Goal: Task Accomplishment & Management: Manage account settings

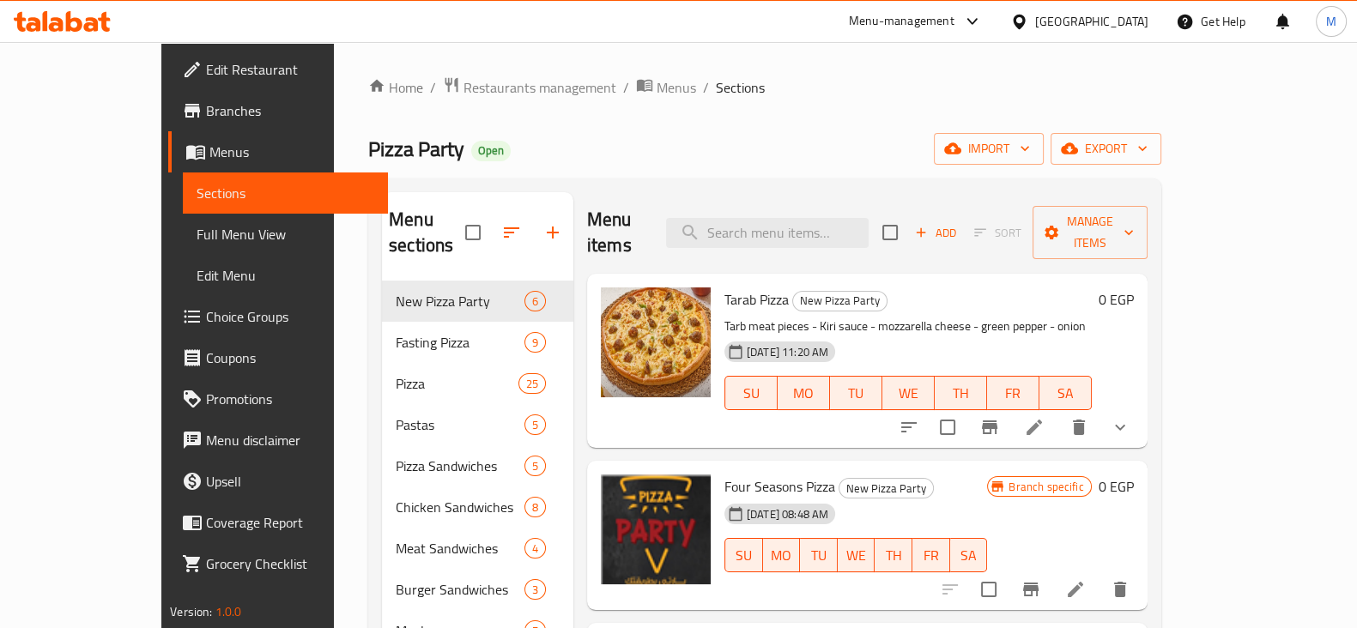
click at [1099, 335] on div "22-07-2025 11:20 AM SU MO TU WE TH FR SA" at bounding box center [908, 381] width 381 height 93
click at [55, 23] on icon at bounding box center [56, 24] width 15 height 15
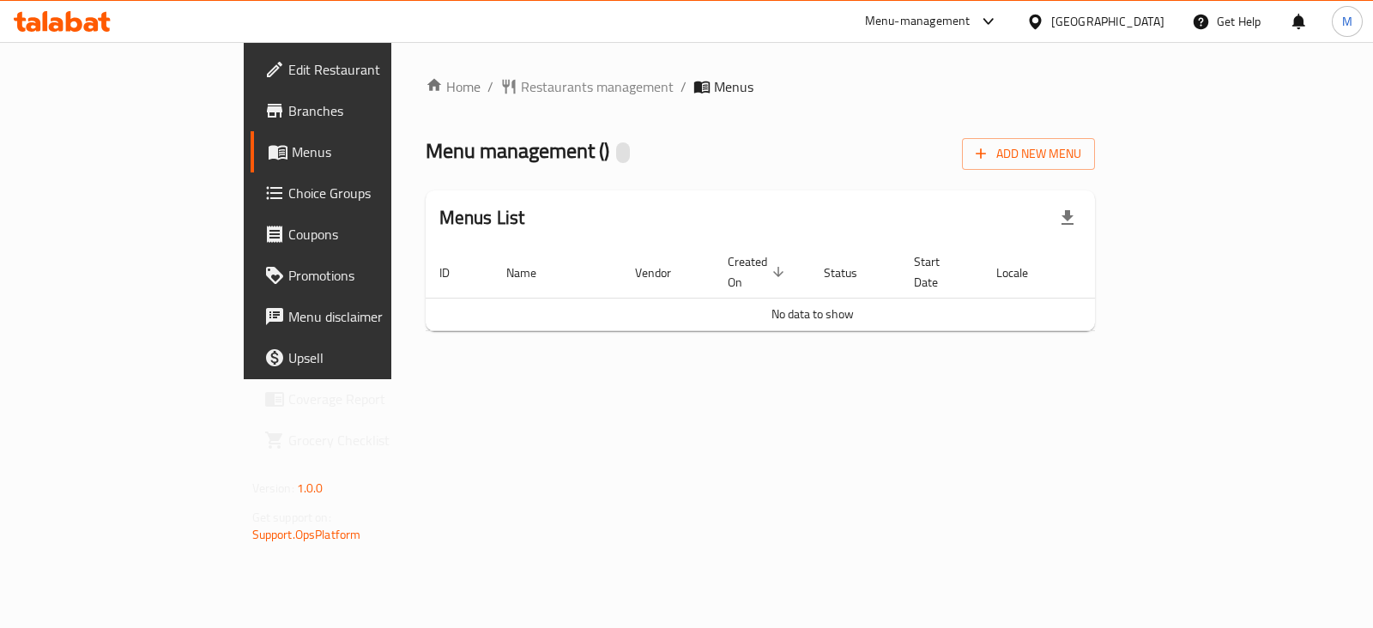
click at [1131, 379] on div "Home / Restaurants management / Menus Menu management ( ) Add New Menu Menus Li…" at bounding box center [760, 210] width 739 height 337
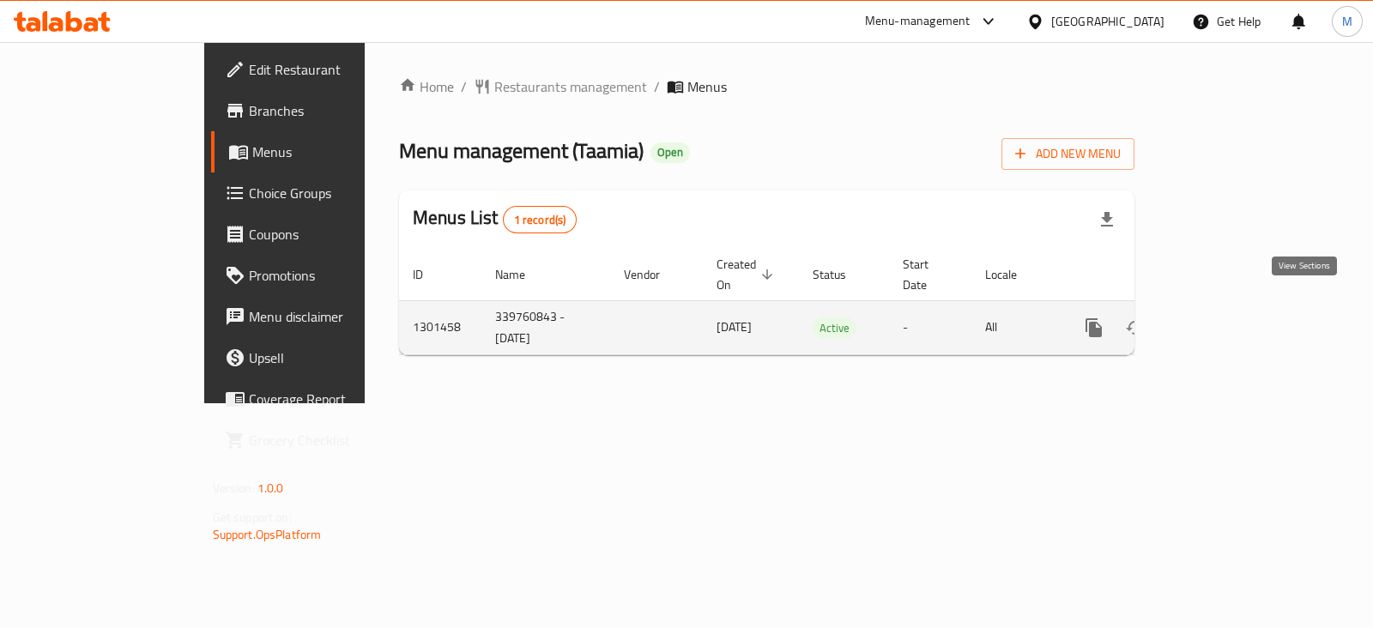
click at [1239, 307] on link "enhanced table" at bounding box center [1217, 327] width 41 height 41
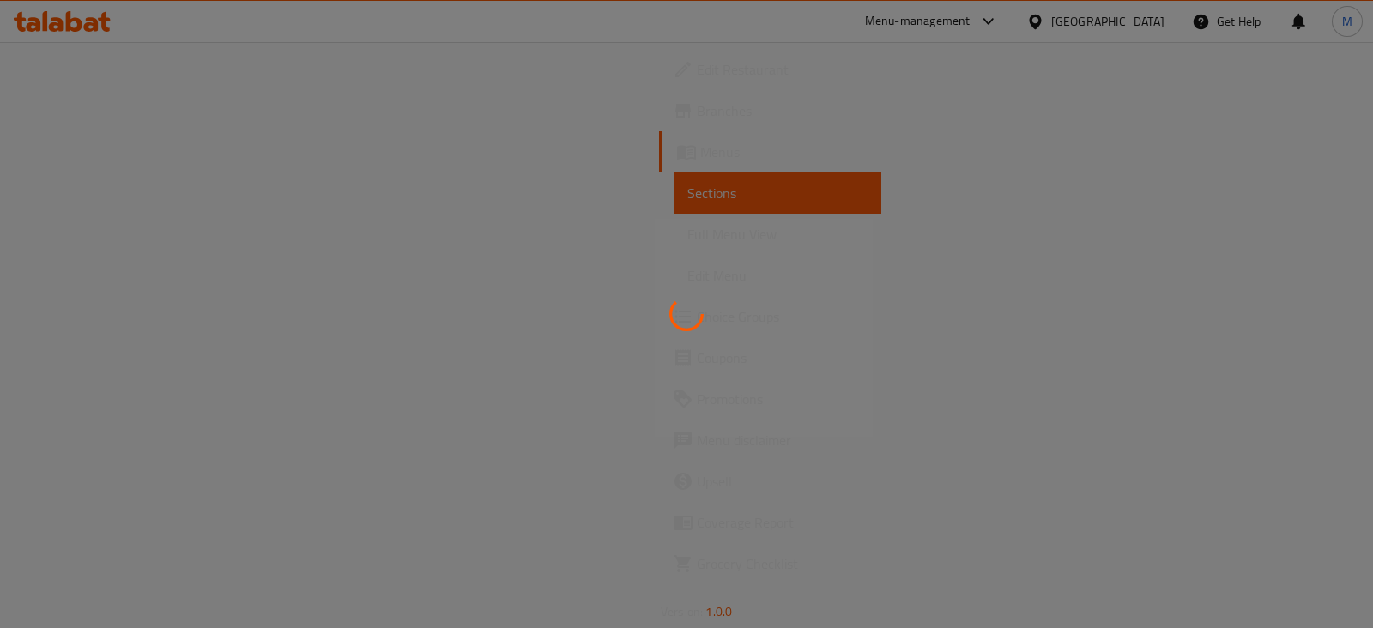
click at [107, 318] on div at bounding box center [686, 314] width 1373 height 628
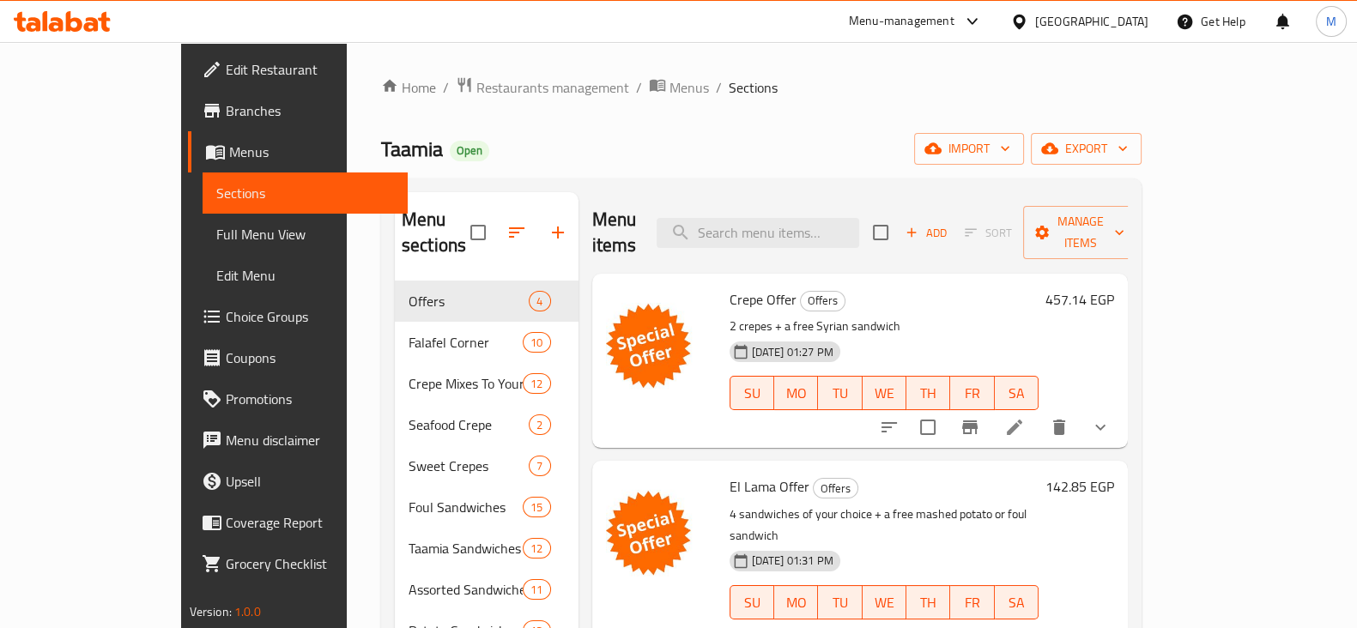
click at [226, 320] on span "Choice Groups" at bounding box center [310, 316] width 168 height 21
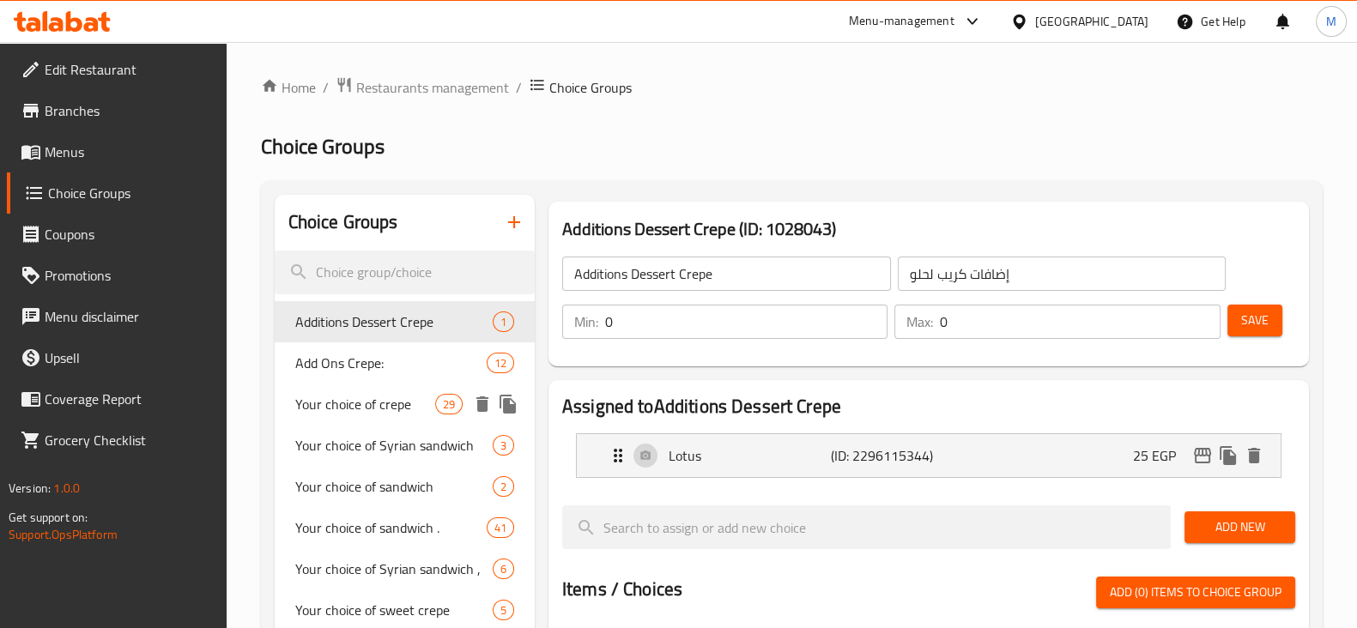
click at [382, 397] on span "Your choice of crepe" at bounding box center [365, 404] width 140 height 21
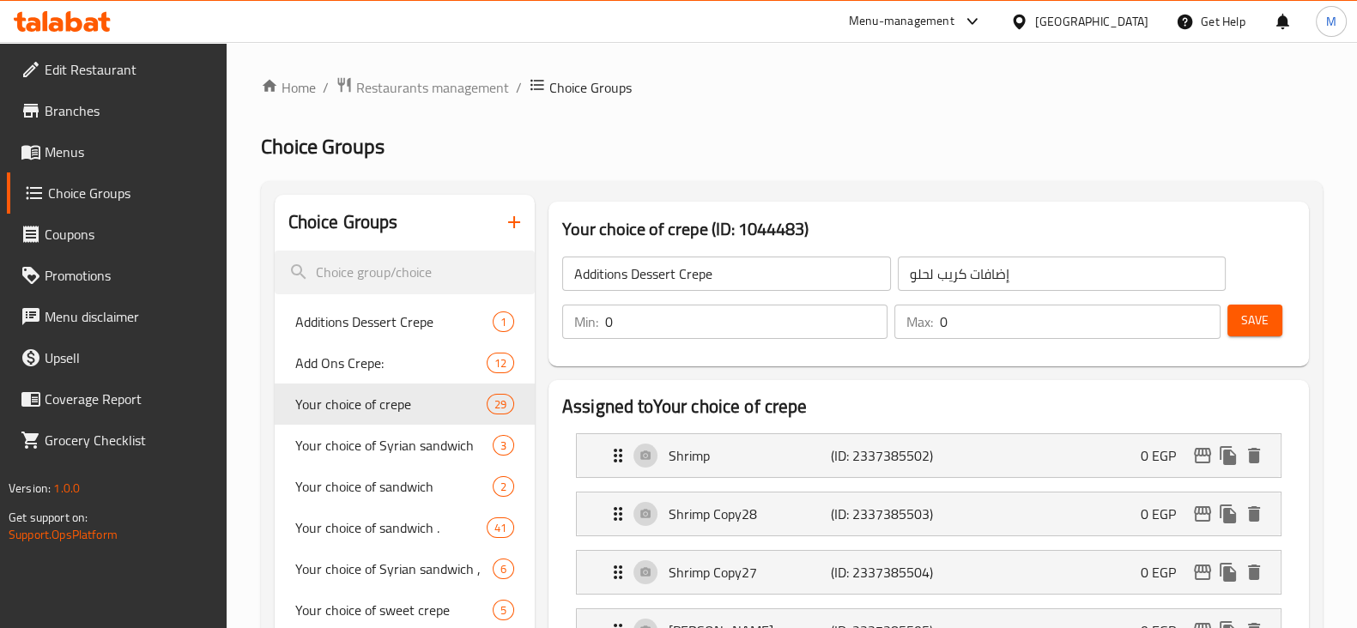
type input "Your choice of crepe"
type input "اختيارك من الكريب"
type input "2"
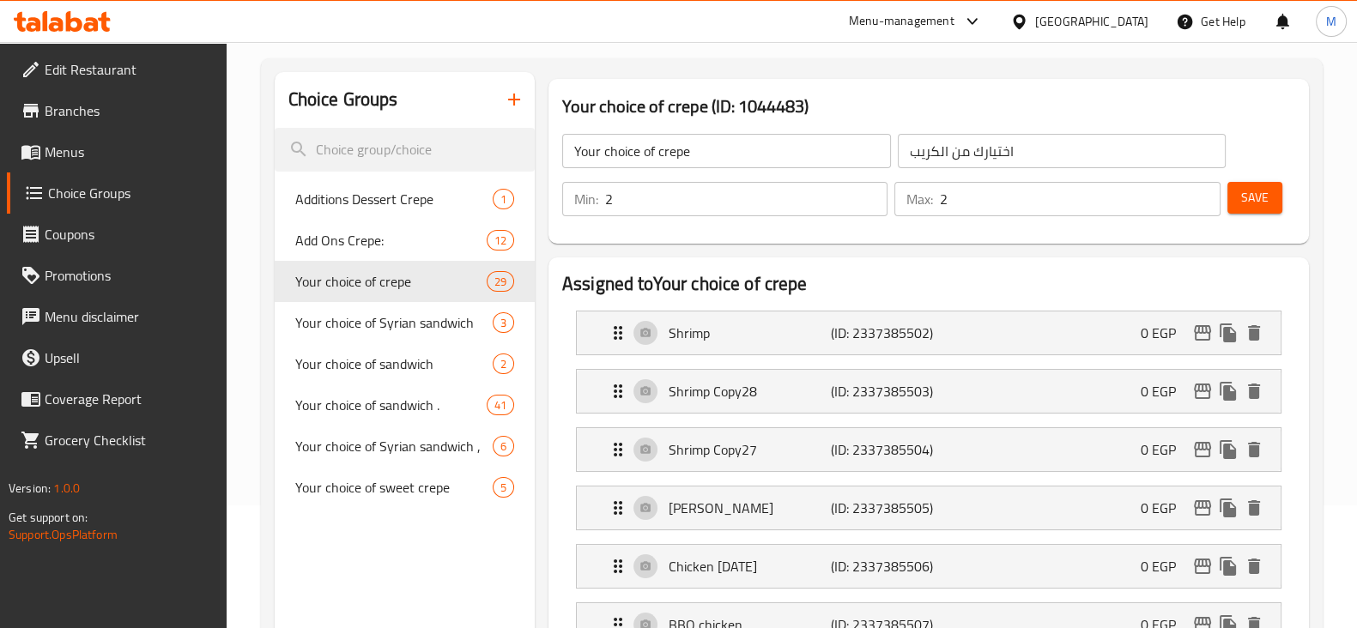
scroll to position [214, 0]
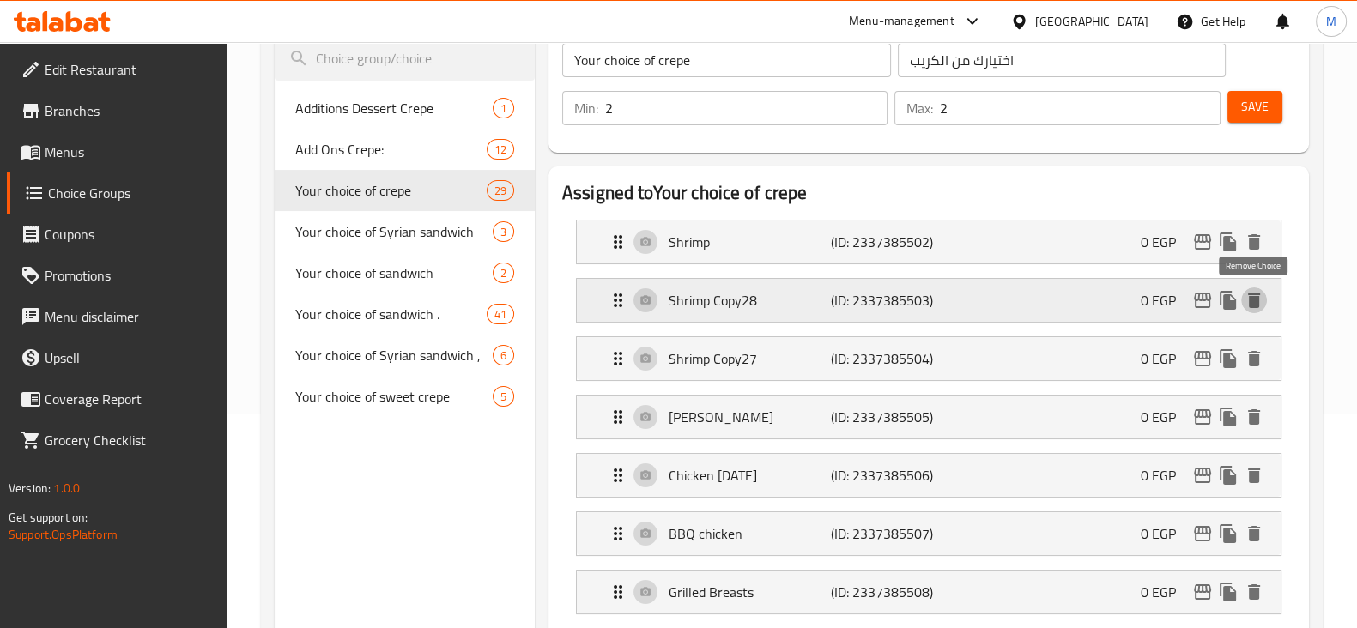
click at [1244, 302] on icon "delete" at bounding box center [1254, 300] width 21 height 21
click at [1253, 294] on icon "delete" at bounding box center [1254, 300] width 21 height 21
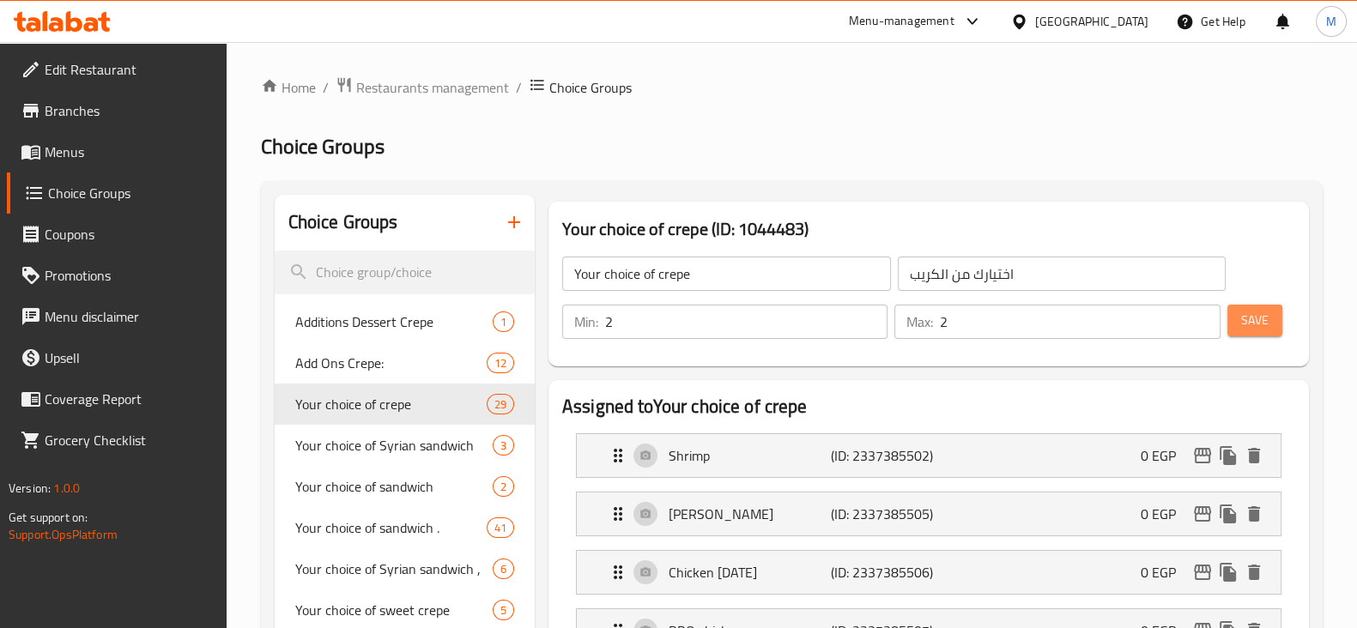
click at [1264, 336] on button "Save" at bounding box center [1255, 321] width 55 height 32
click at [76, 26] on icon at bounding box center [62, 21] width 97 height 21
